Goal: Transaction & Acquisition: Subscribe to service/newsletter

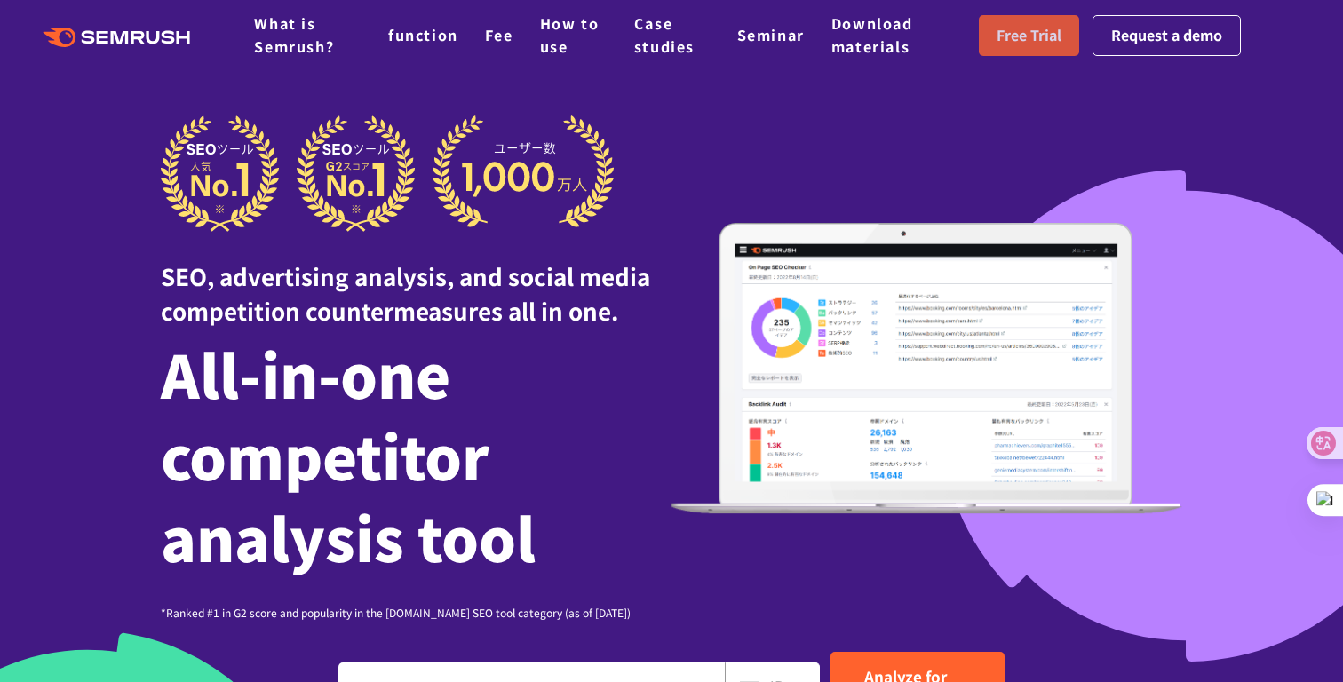
click at [1024, 42] on font "Free Trial" at bounding box center [1028, 34] width 65 height 21
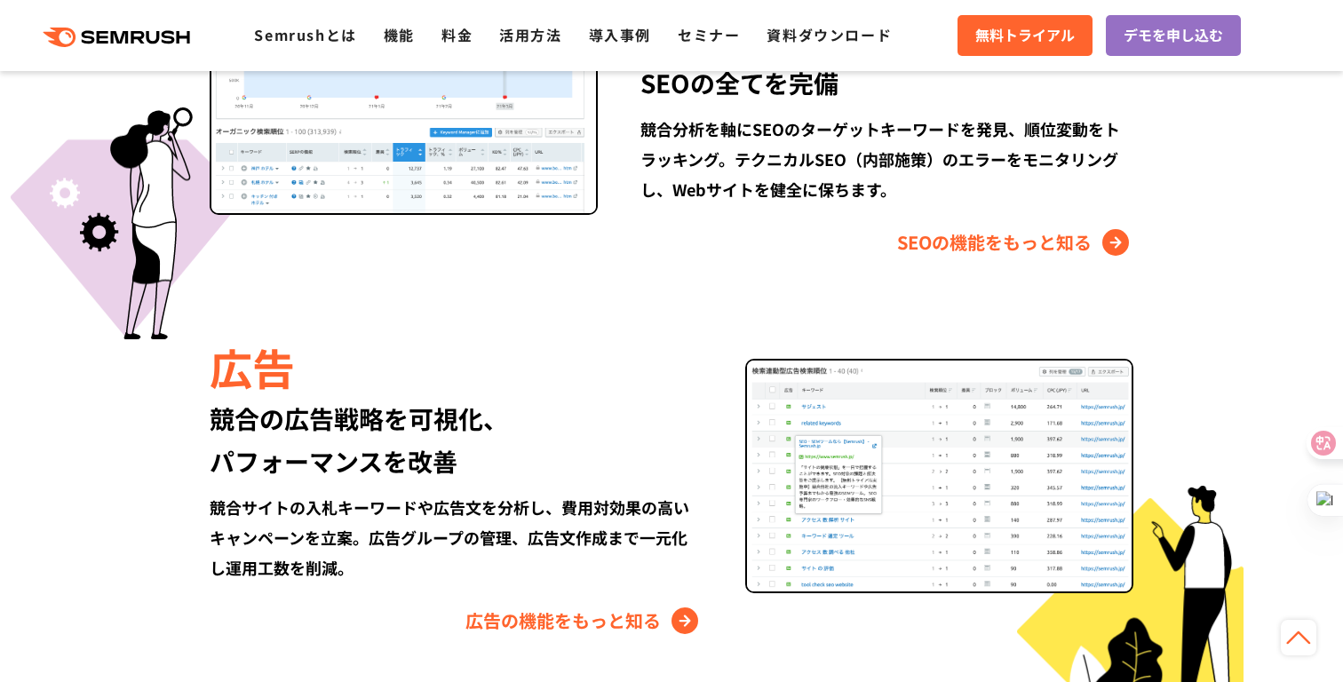
scroll to position [2262, 0]
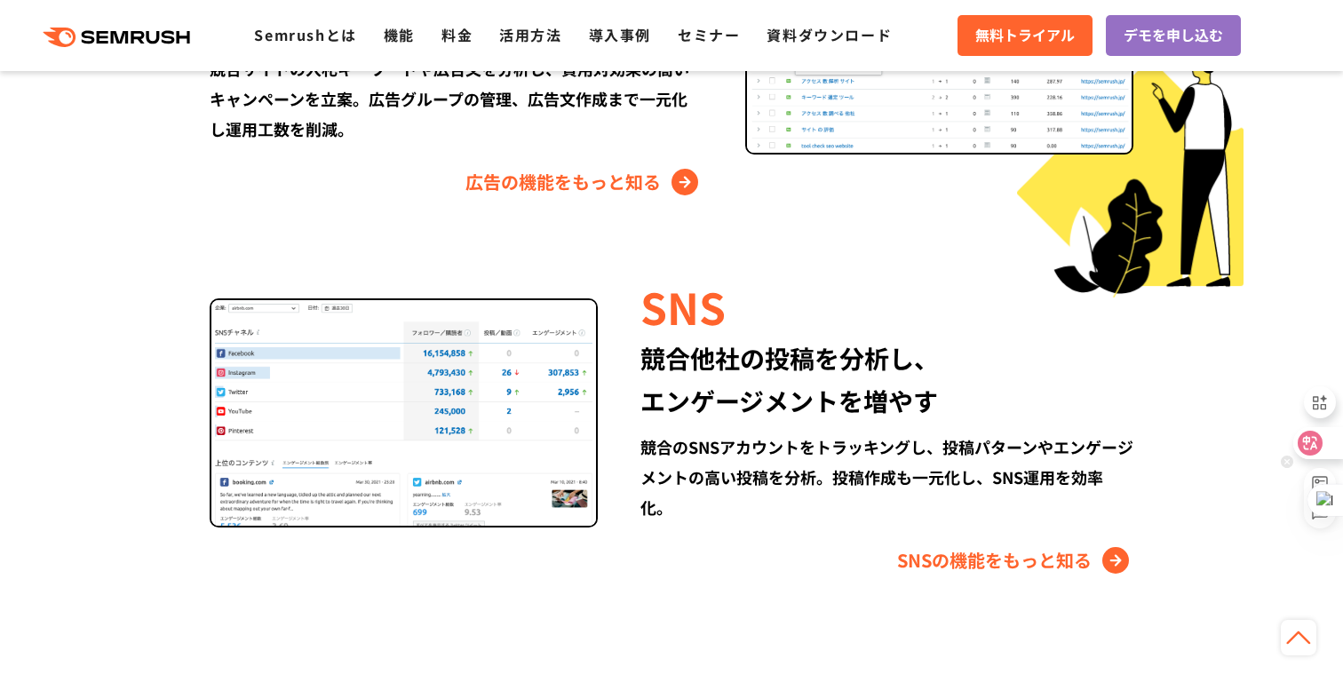
click at [1322, 441] on div at bounding box center [1317, 443] width 48 height 32
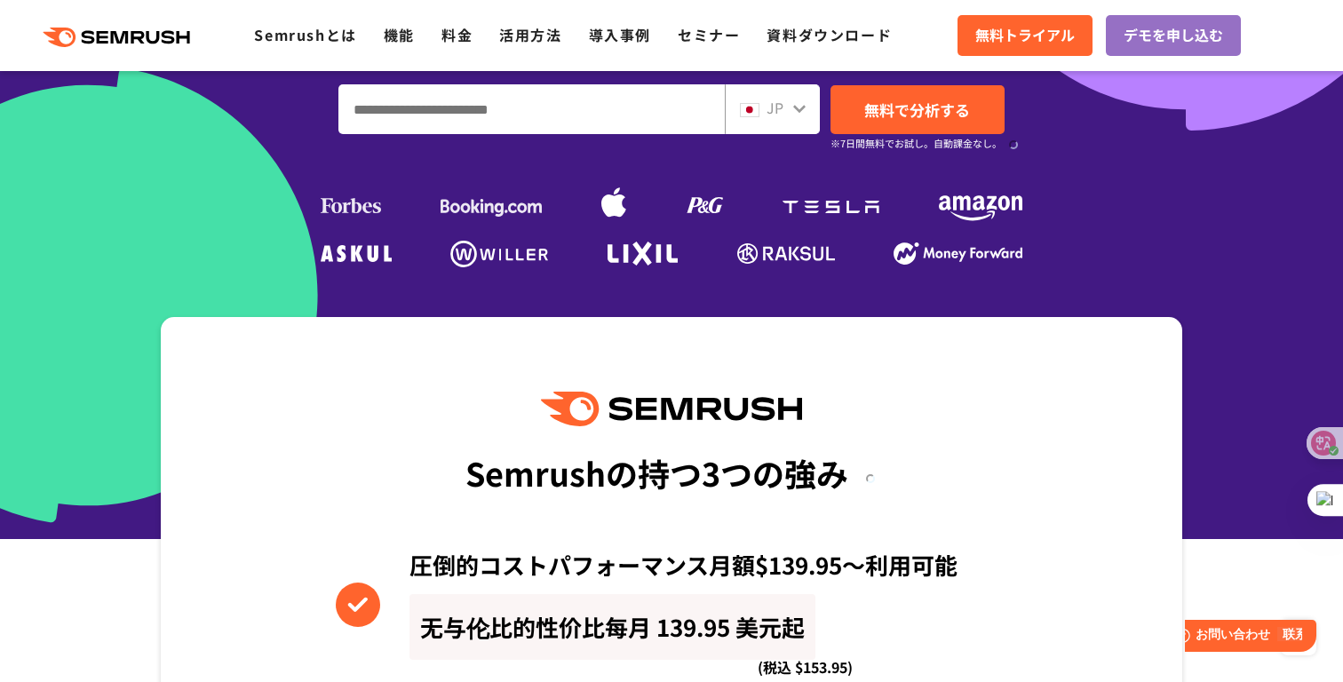
scroll to position [0, 0]
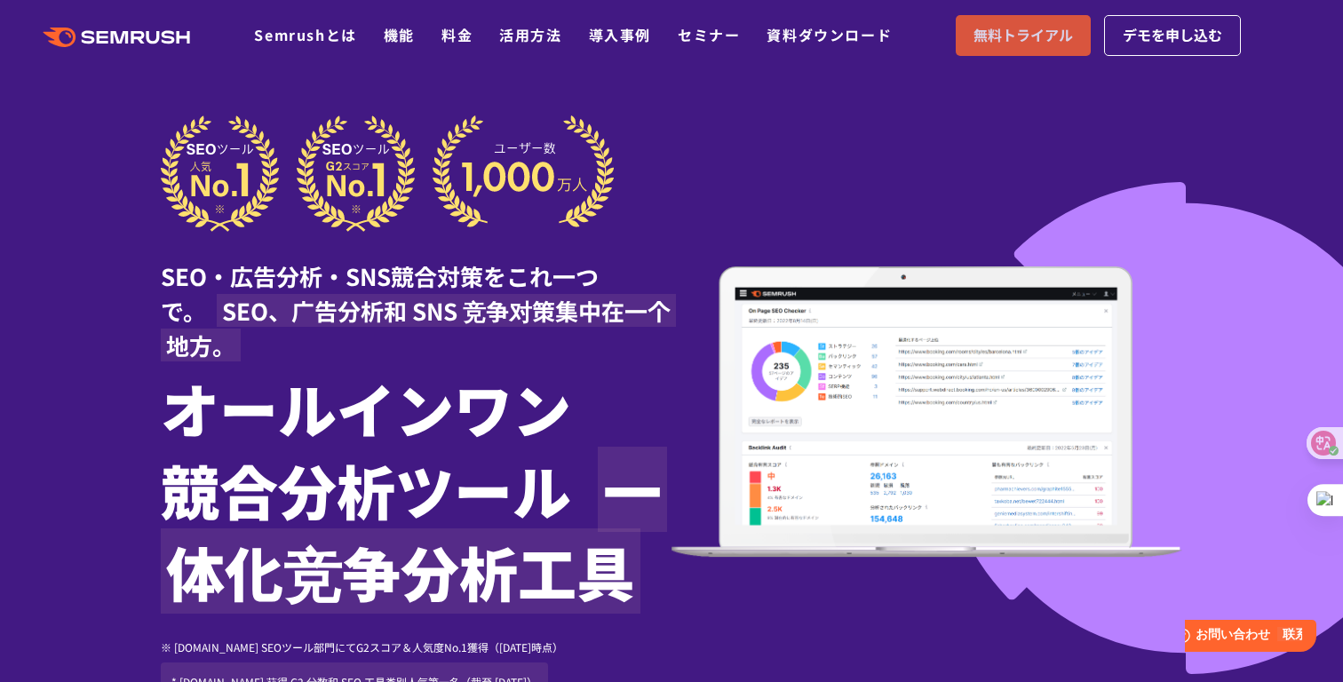
click at [1010, 44] on span "無料トライアル" at bounding box center [1022, 35] width 99 height 23
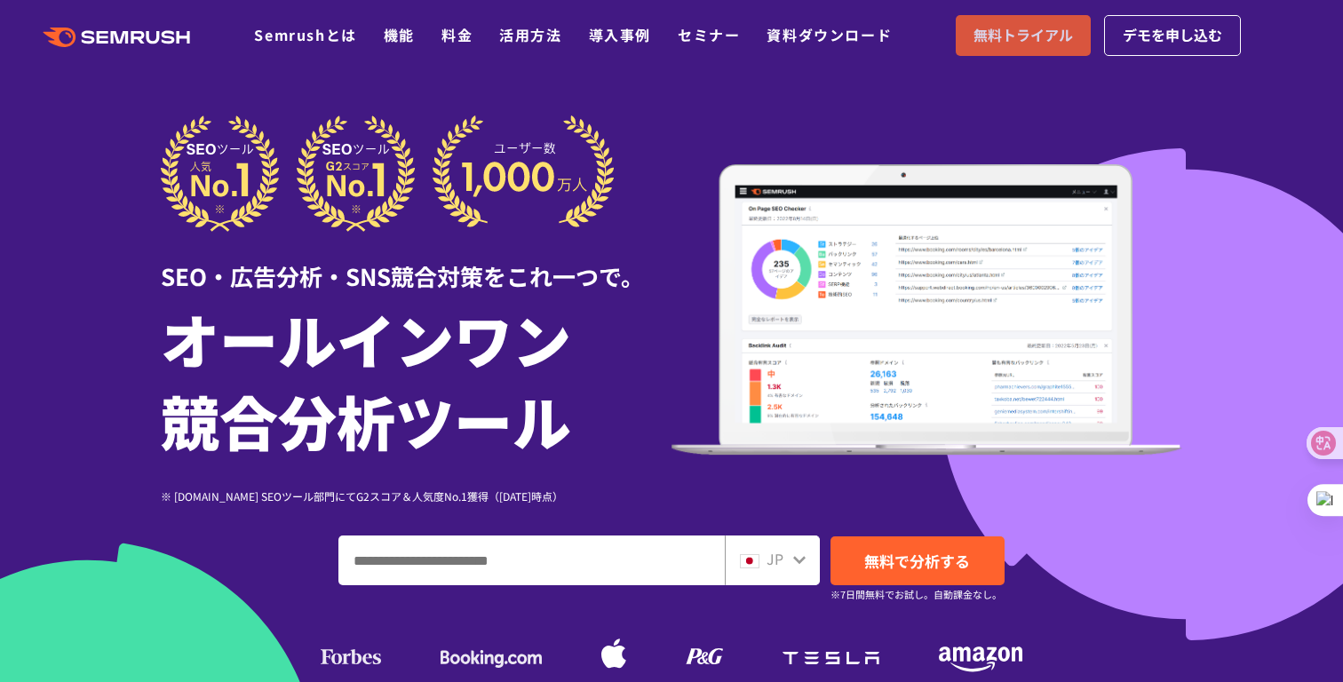
click at [1025, 44] on span "無料トライアル" at bounding box center [1022, 35] width 99 height 23
